Goal: Find contact information: Find contact information

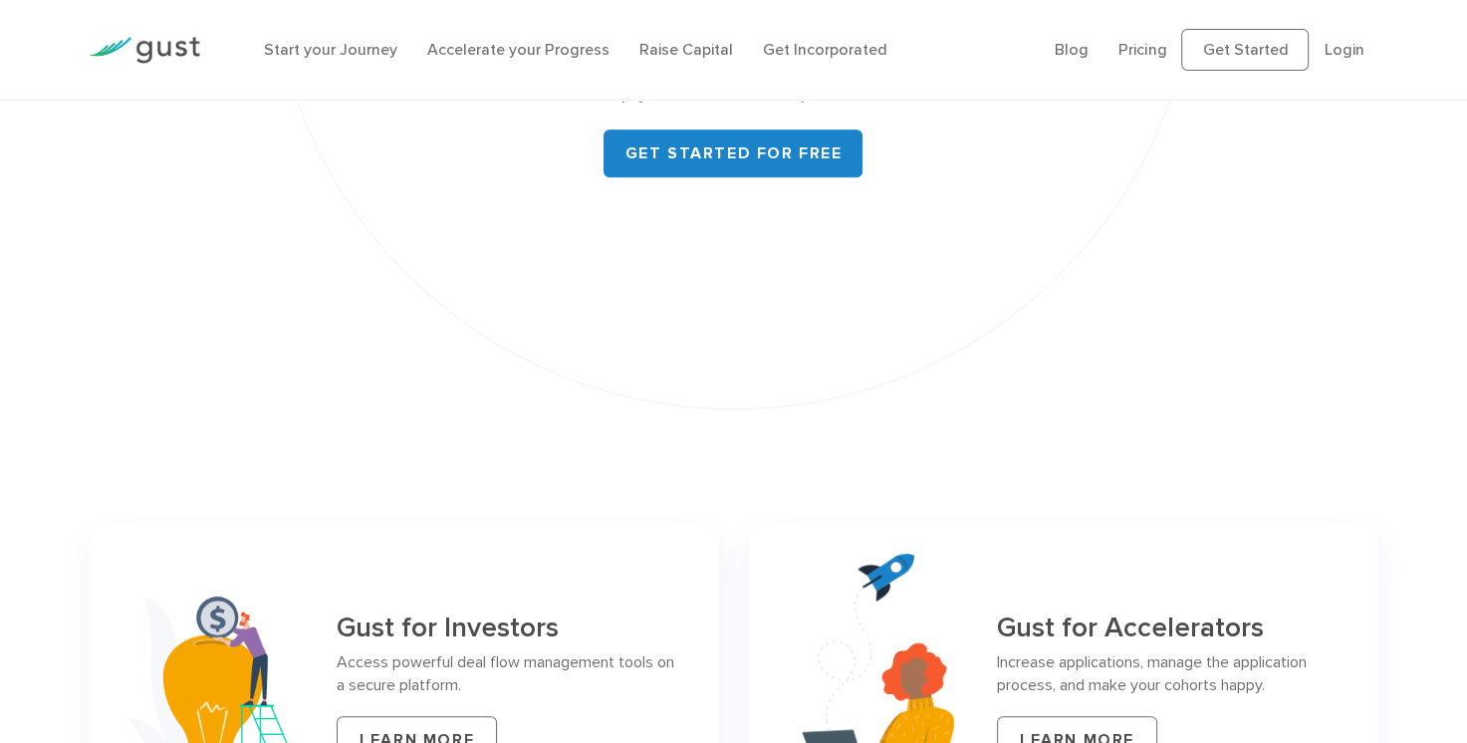
scroll to position [8359, 0]
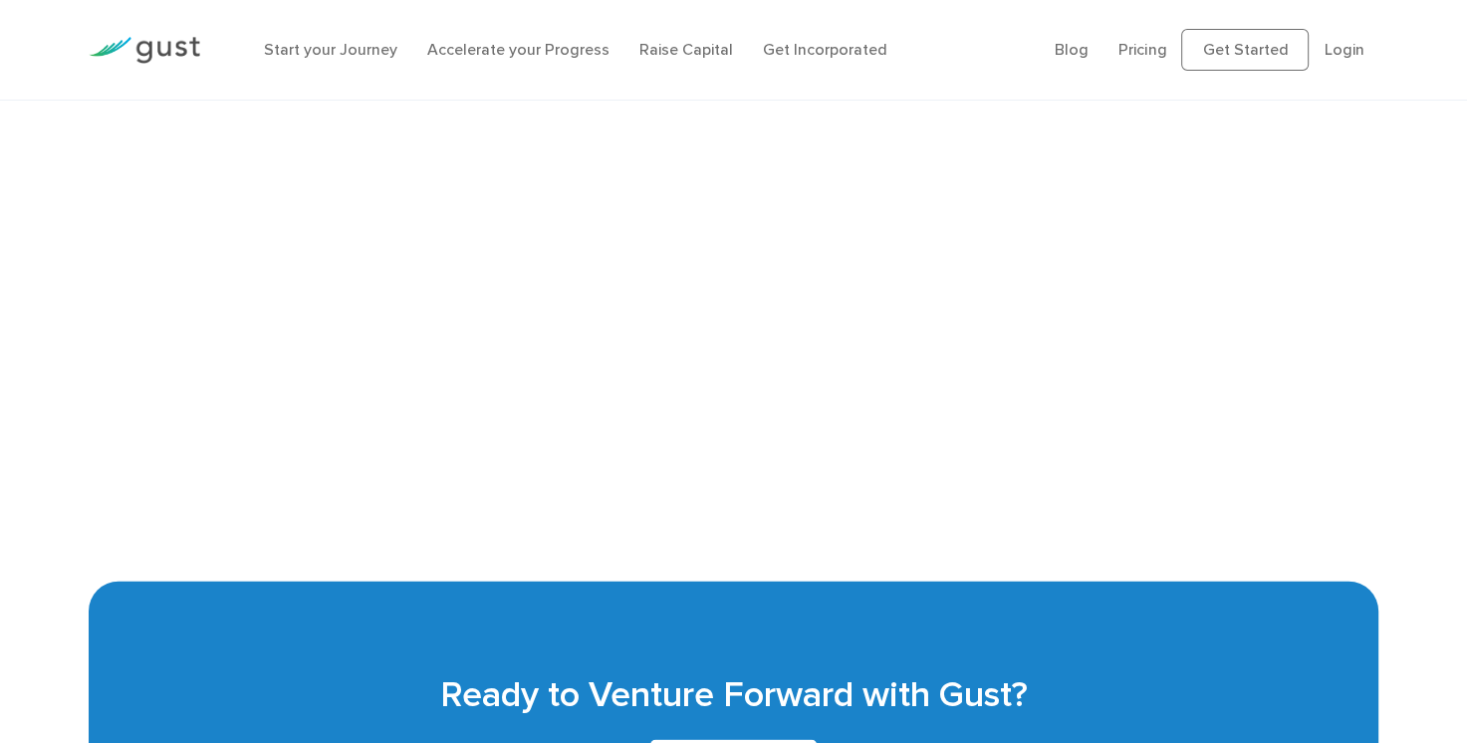
scroll to position [4814, 0]
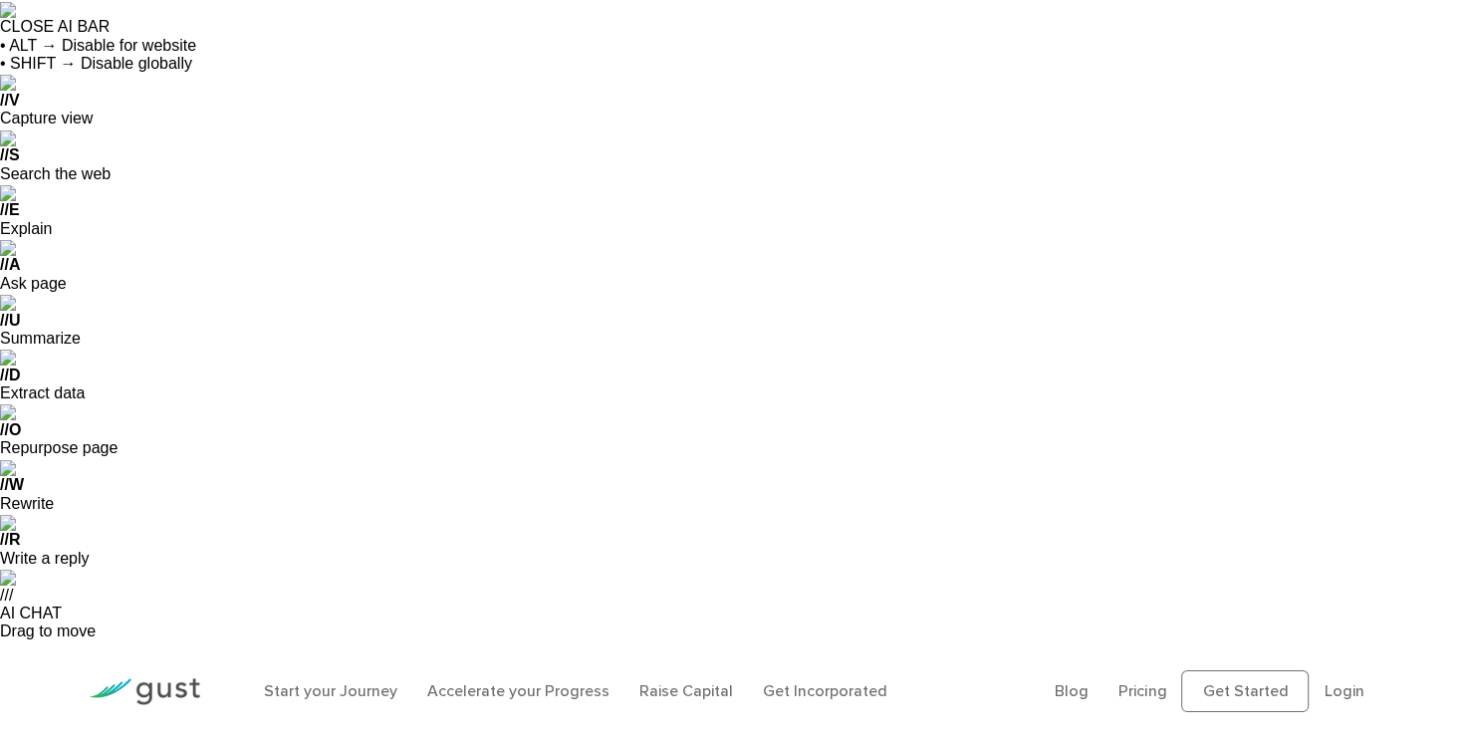
drag, startPoint x: 1012, startPoint y: 319, endPoint x: 876, endPoint y: 306, distance: 136.0
copy link "[EMAIL_ADDRESS][DOMAIN_NAME]"
